Goal: Information Seeking & Learning: Learn about a topic

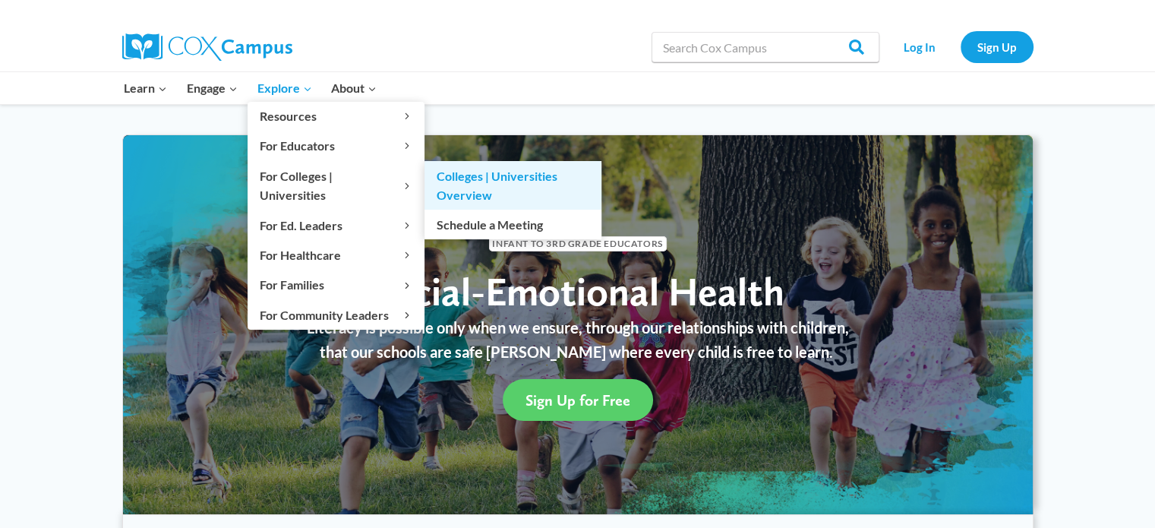
click at [507, 179] on link "Colleges | Universities Overview" at bounding box center [512, 185] width 177 height 49
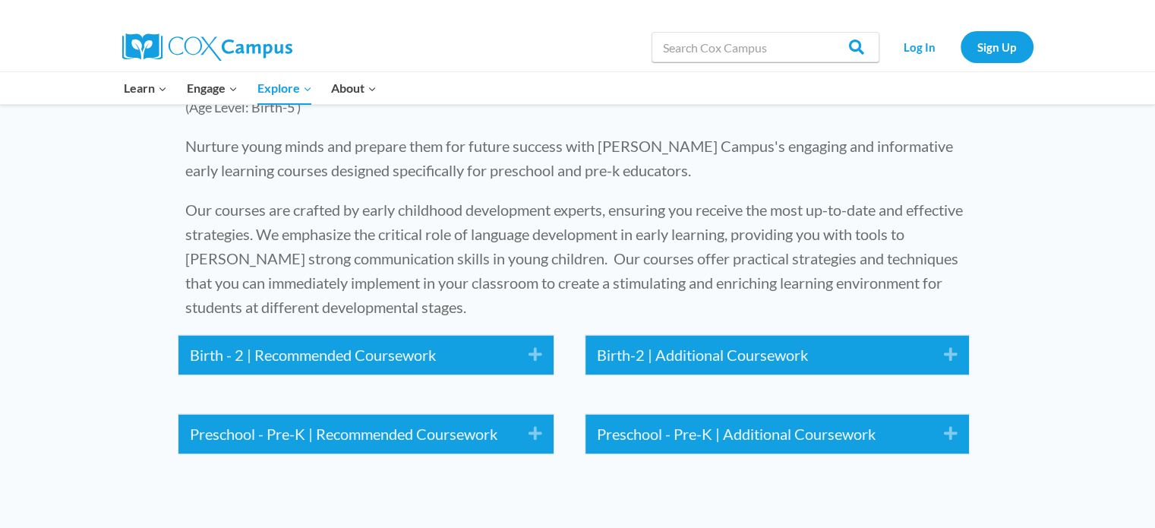
scroll to position [1842, 0]
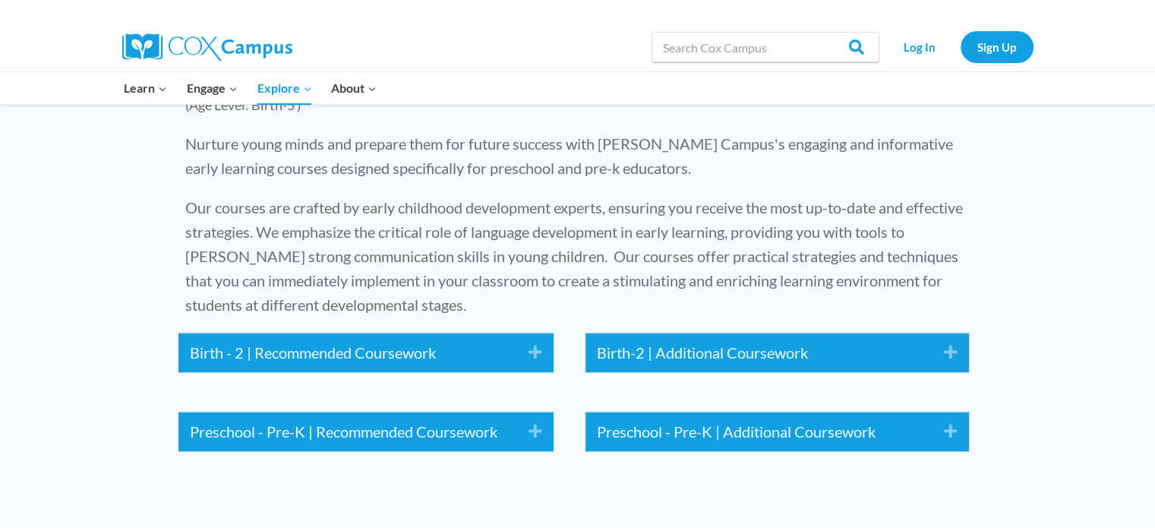
click at [540, 340] on icon "Expand" at bounding box center [529, 352] width 25 height 24
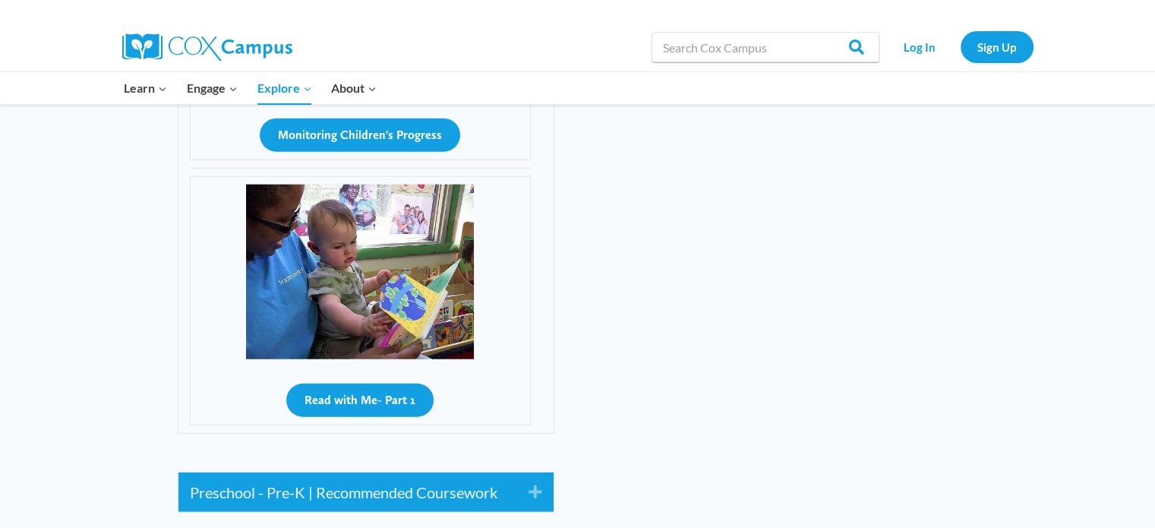
scroll to position [3771, 0]
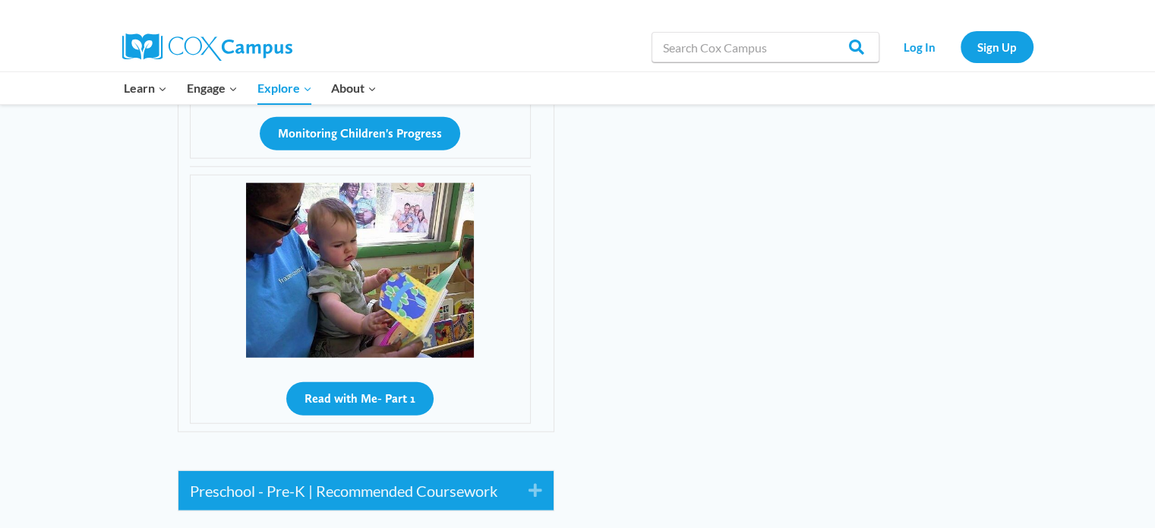
click at [541, 478] on icon "Expand" at bounding box center [529, 490] width 25 height 24
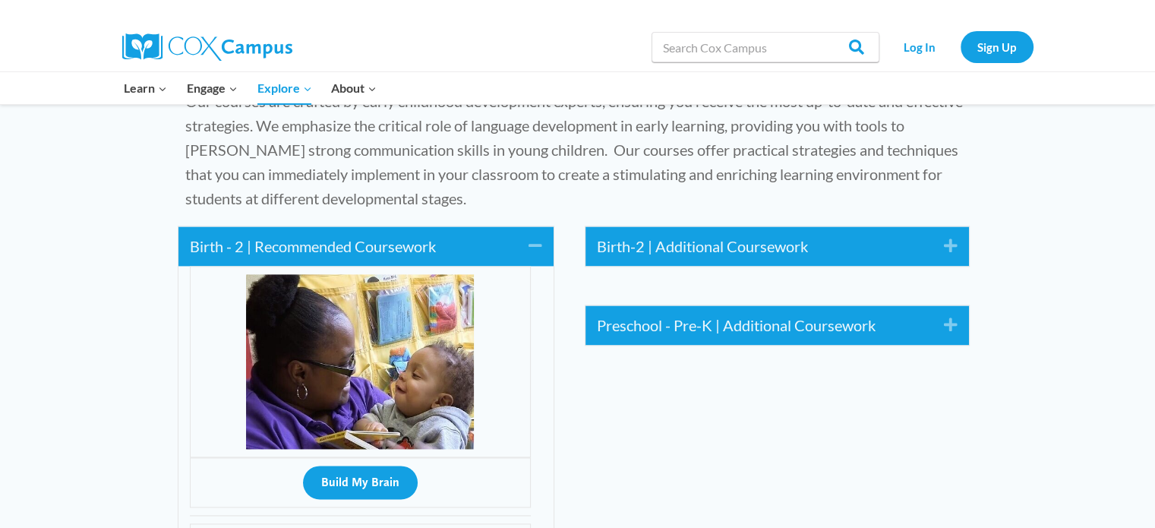
scroll to position [1962, 0]
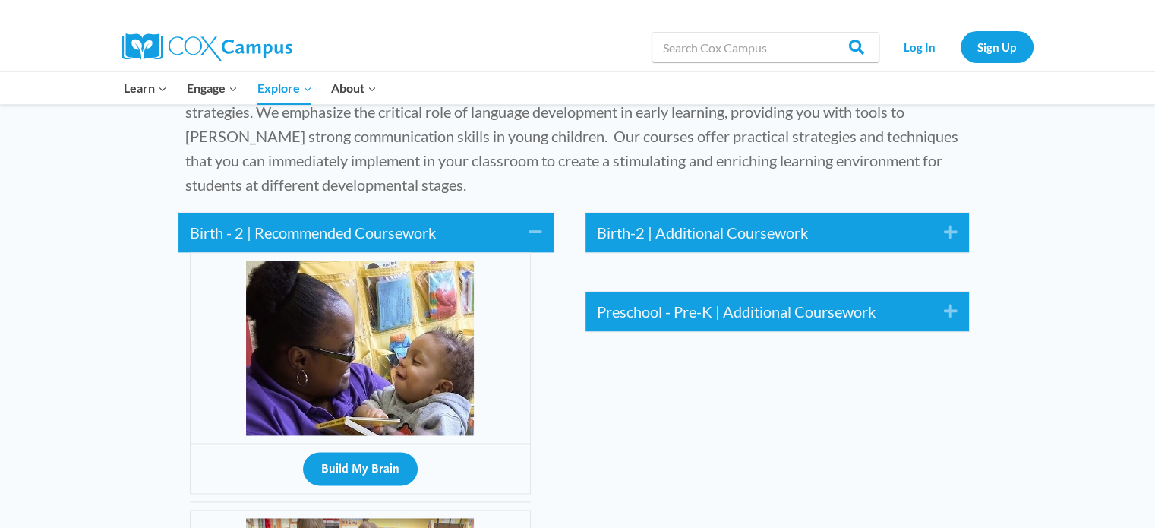
click at [952, 220] on icon "Expand" at bounding box center [945, 232] width 25 height 24
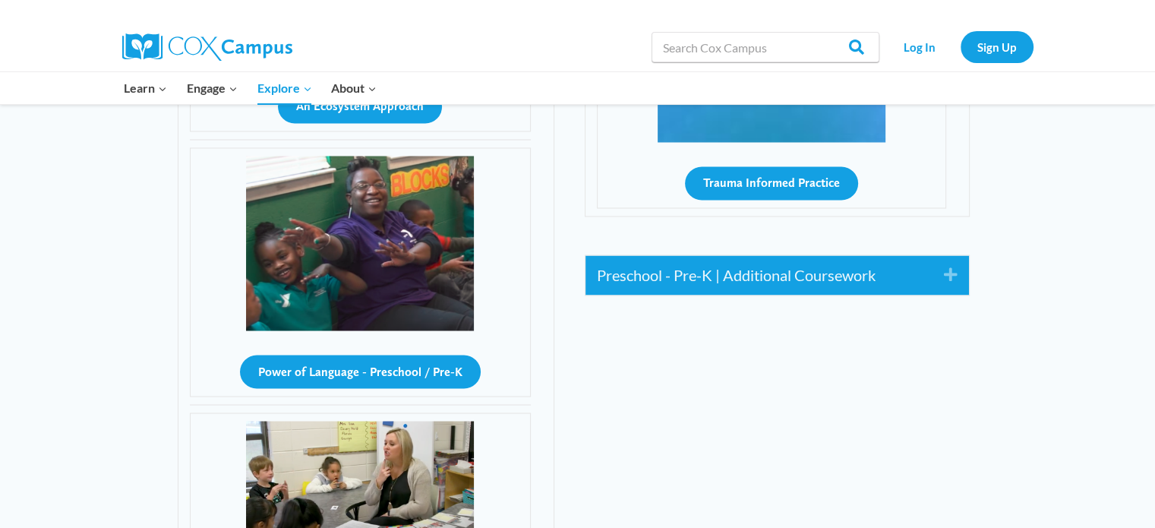
scroll to position [2593, 0]
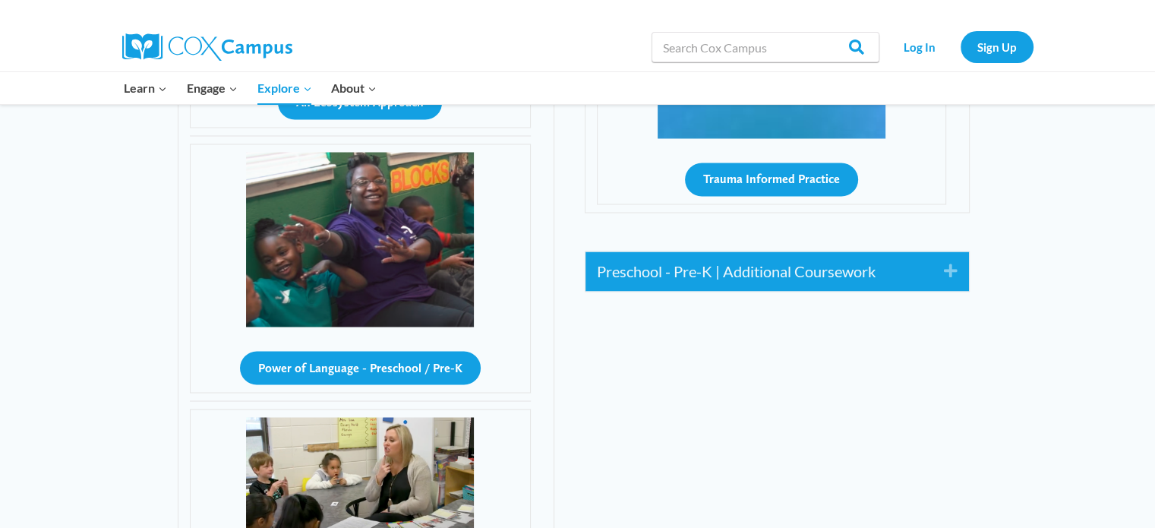
click at [941, 259] on icon "Expand" at bounding box center [945, 271] width 25 height 24
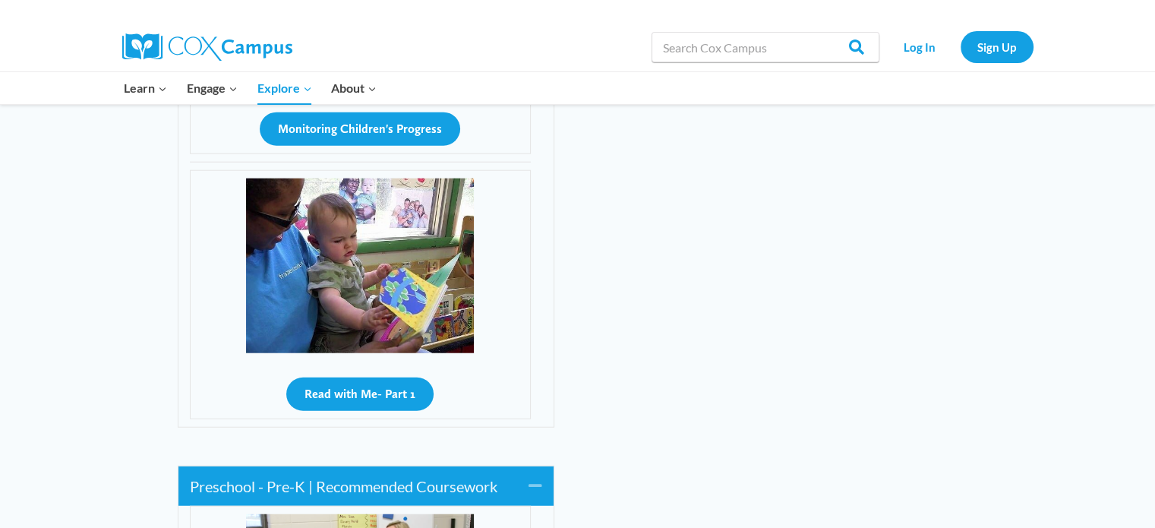
scroll to position [3531, 0]
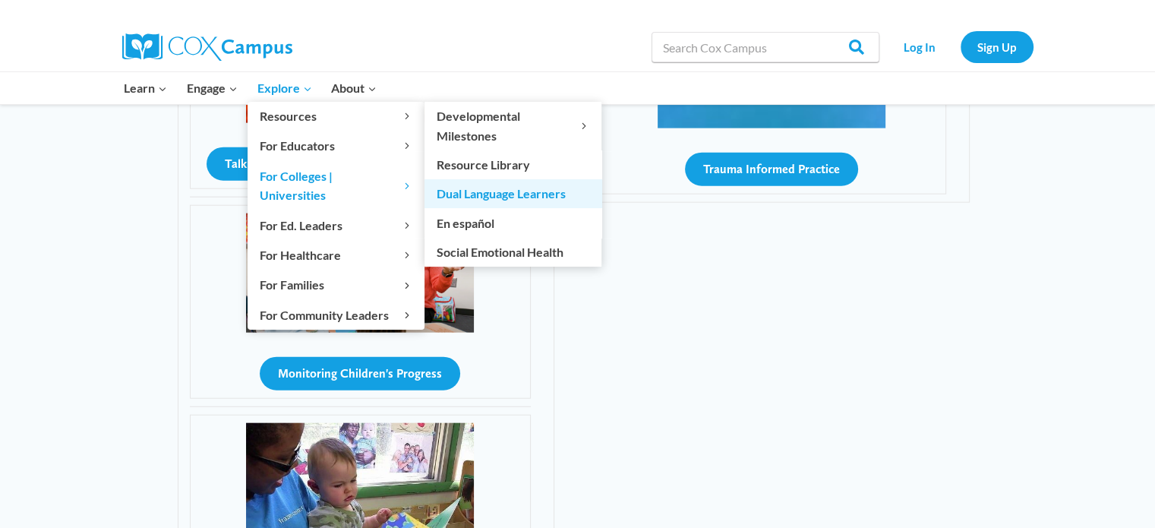
click at [497, 188] on link "Dual Language Learners" at bounding box center [512, 193] width 177 height 29
